Goal: Book appointment/travel/reservation

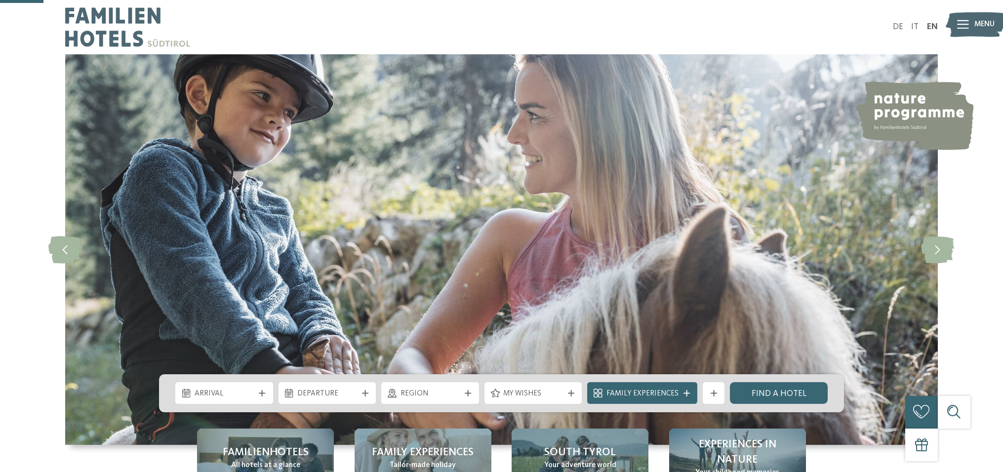
click at [236, 389] on span "Arrival" at bounding box center [225, 394] width 60 height 11
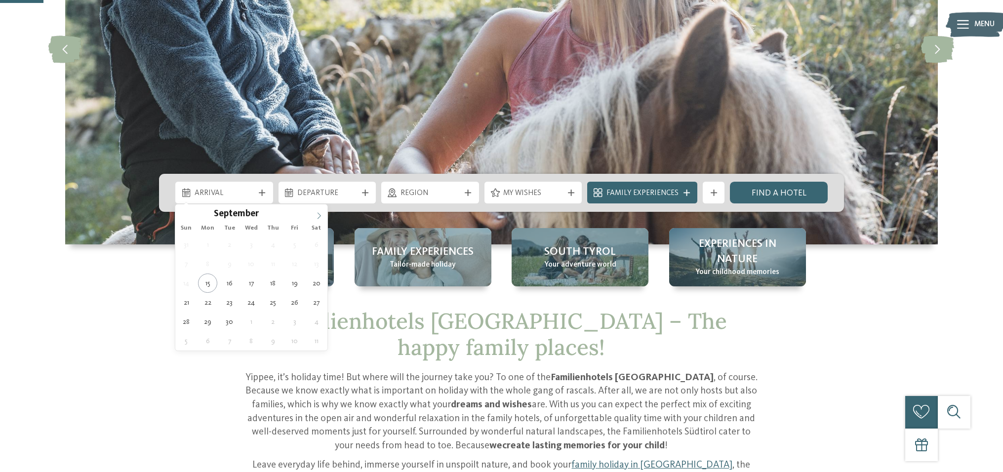
click at [319, 215] on icon at bounding box center [319, 215] width 7 height 7
type input "****"
click at [319, 215] on icon at bounding box center [319, 216] width 3 height 6
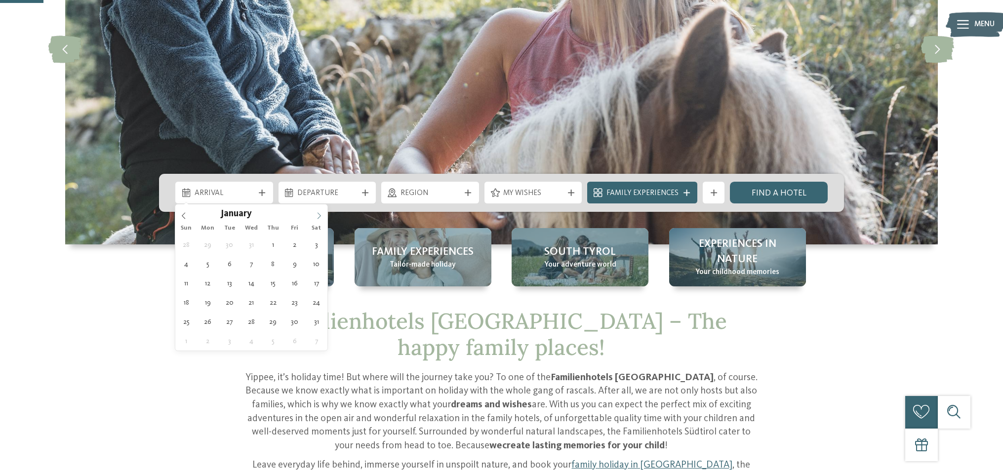
click at [319, 215] on icon at bounding box center [319, 216] width 3 height 6
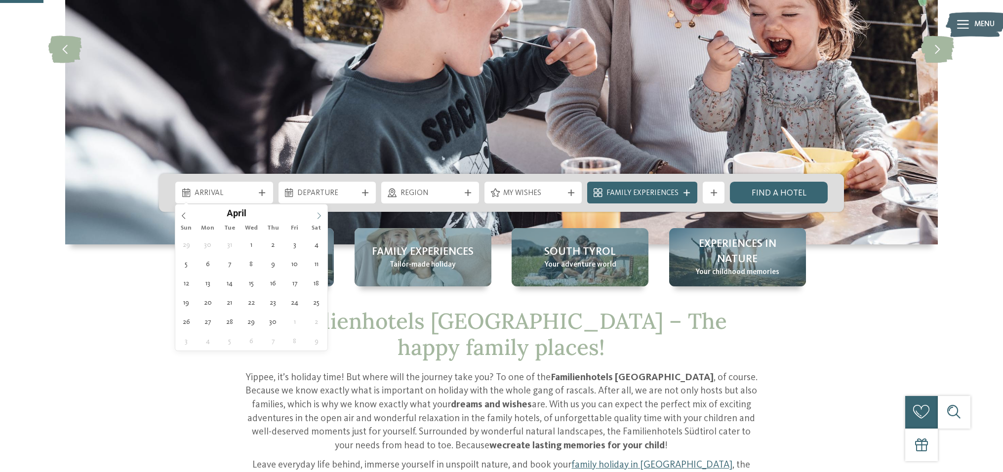
click at [316, 215] on icon at bounding box center [319, 215] width 7 height 7
type div "01.08.2026"
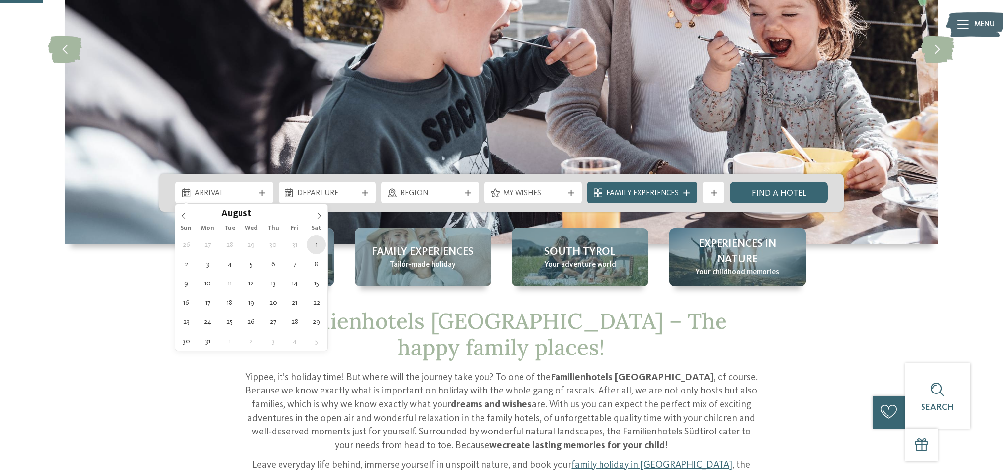
type input "****"
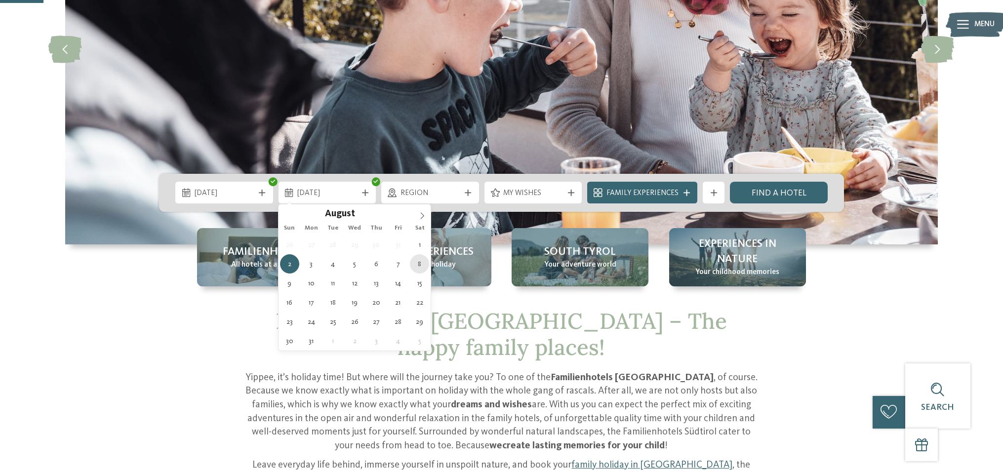
type div "08.08.2026"
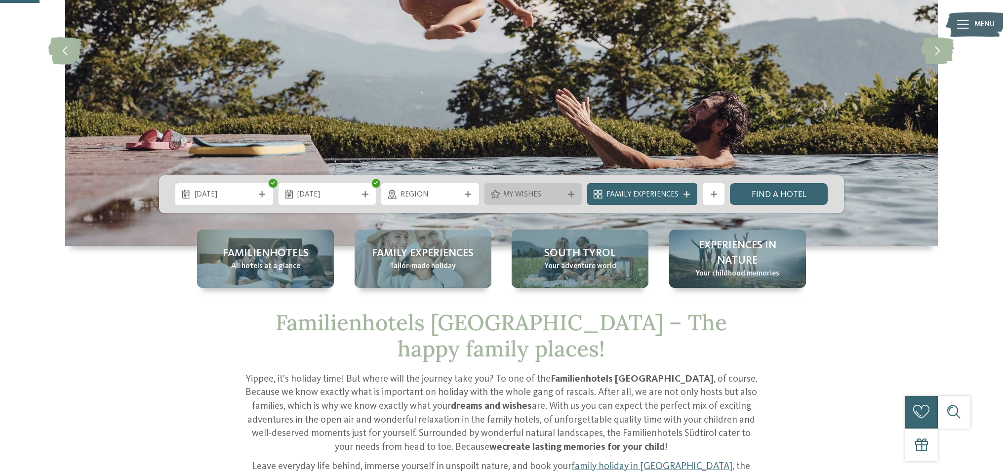
scroll to position [198, 0]
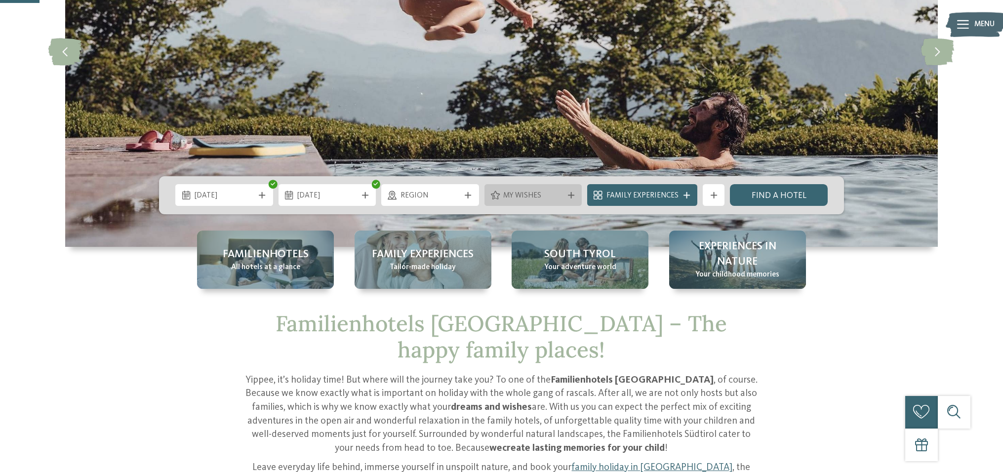
click at [565, 197] on div "My wishes" at bounding box center [533, 196] width 65 height 12
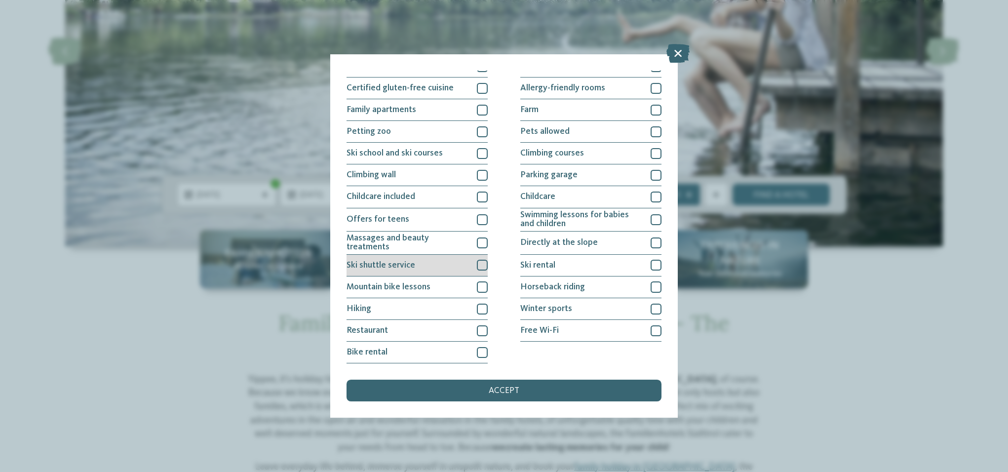
scroll to position [204, 0]
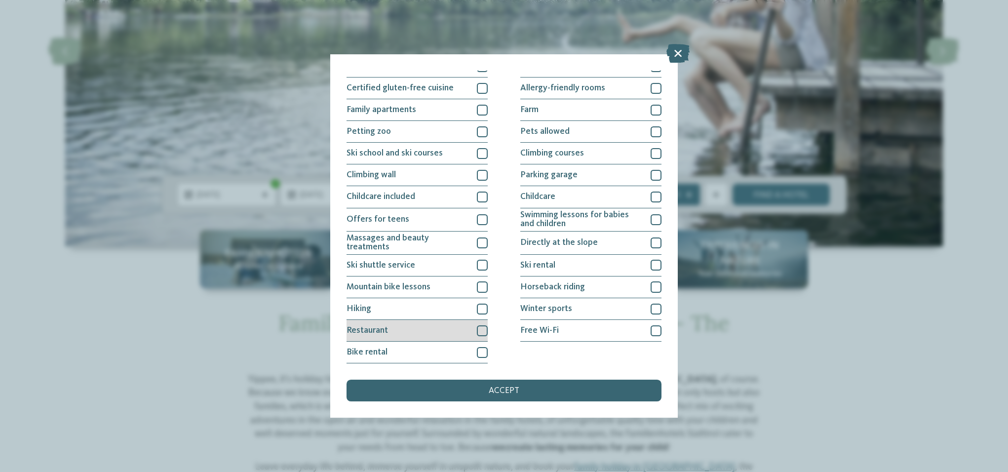
click at [478, 325] on div at bounding box center [482, 330] width 11 height 11
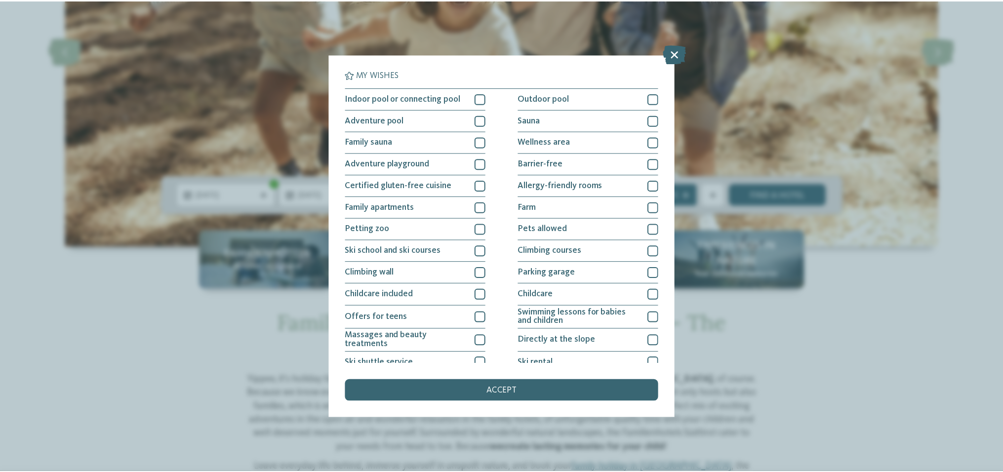
scroll to position [0, 0]
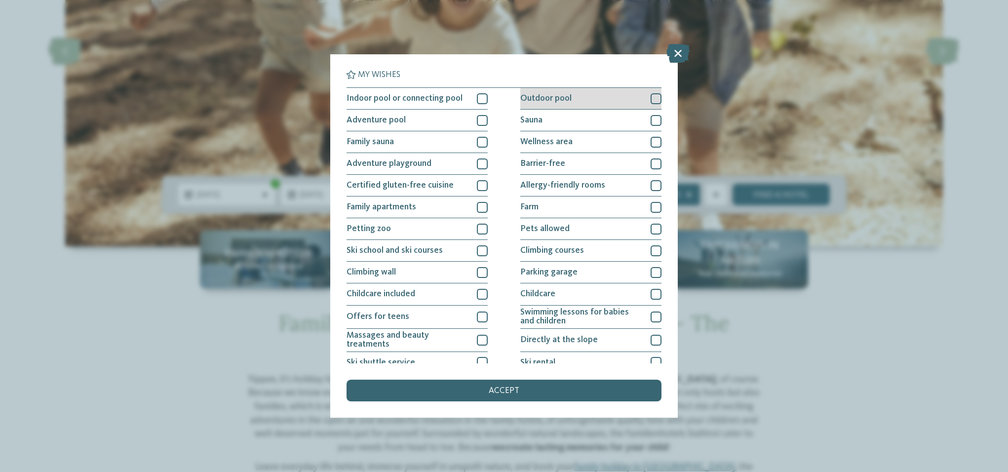
click at [624, 104] on div "Outdoor pool" at bounding box center [590, 99] width 141 height 22
click at [506, 387] on span "accept" at bounding box center [504, 391] width 31 height 9
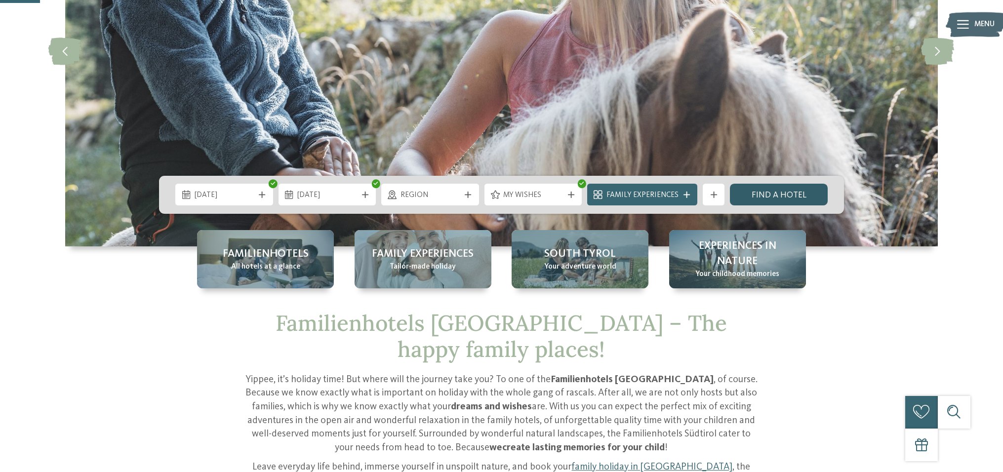
click at [770, 195] on link "Find a hotel" at bounding box center [779, 195] width 98 height 22
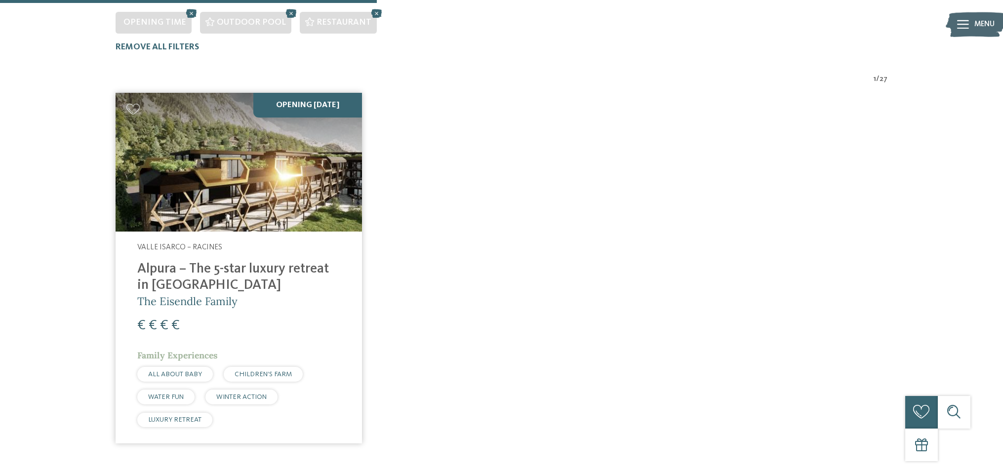
scroll to position [333, 0]
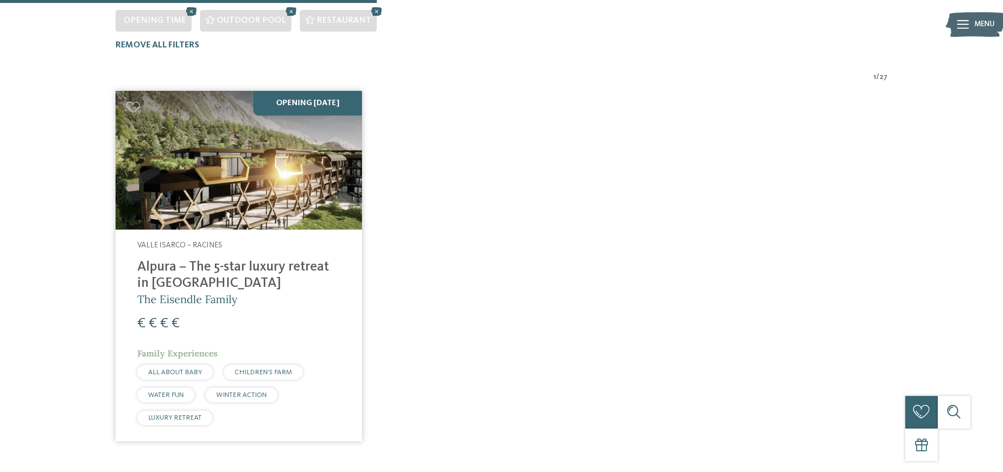
click at [258, 176] on img at bounding box center [239, 160] width 246 height 139
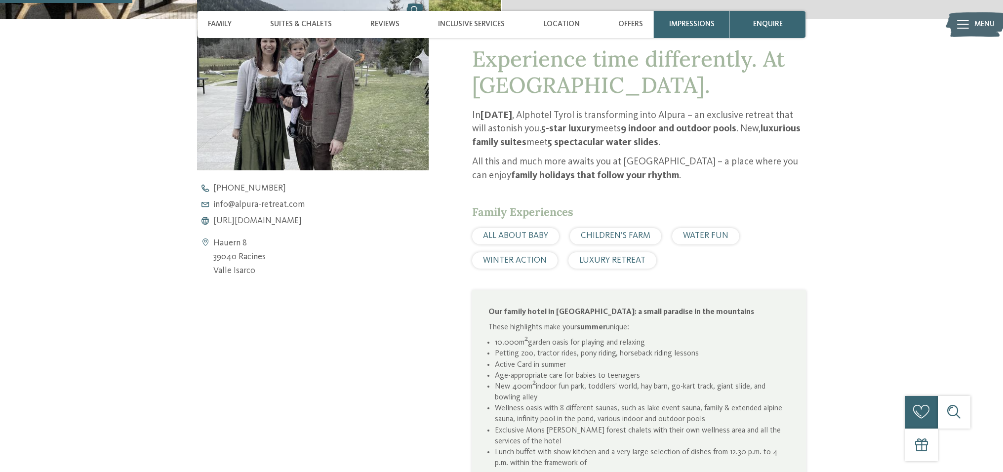
scroll to position [440, 0]
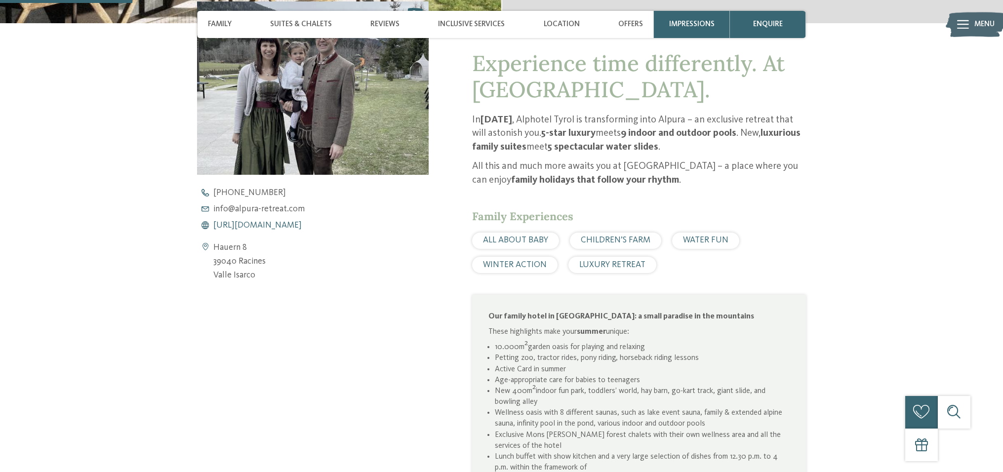
click at [265, 226] on span "[URL][DOMAIN_NAME]" at bounding box center [257, 225] width 88 height 9
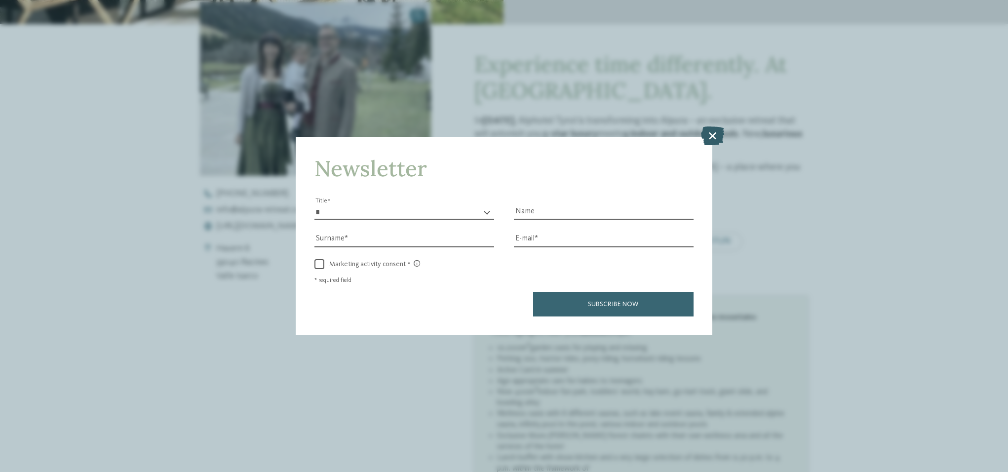
click at [714, 126] on icon at bounding box center [712, 135] width 23 height 19
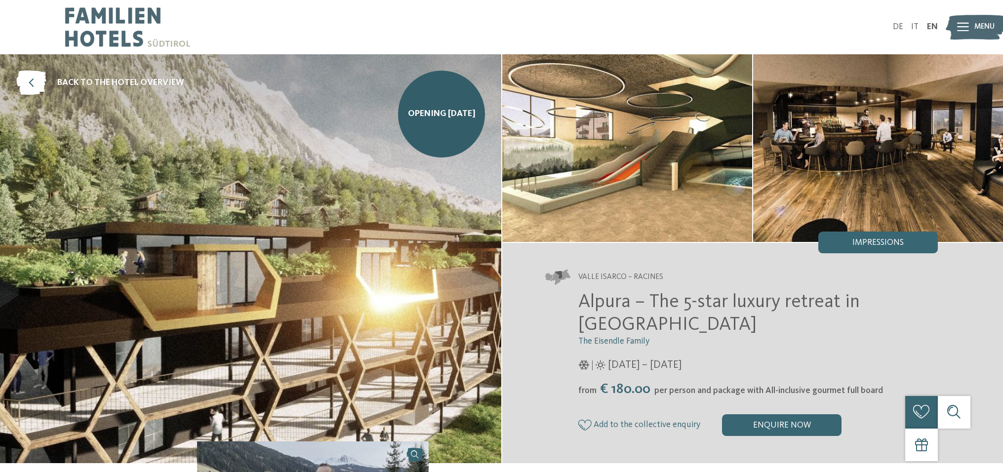
scroll to position [0, 0]
